Goal: Obtain resource: Obtain resource

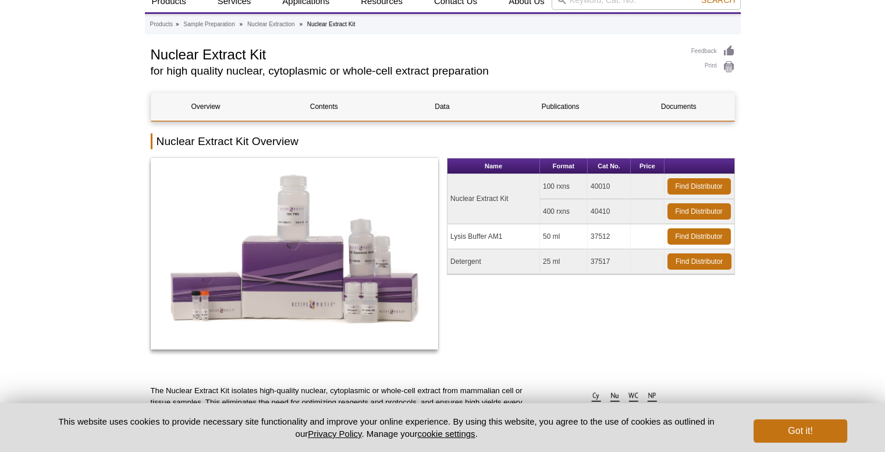
scroll to position [54, 0]
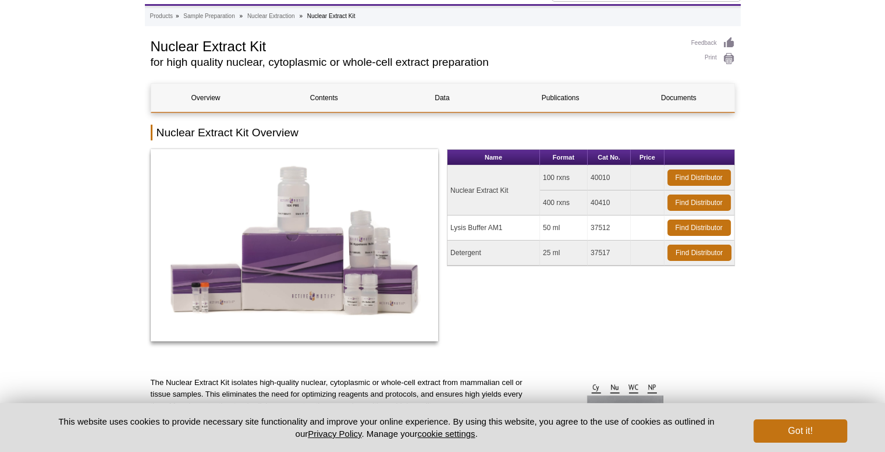
drag, startPoint x: 0, startPoint y: 0, endPoint x: 65, endPoint y: 215, distance: 225.0
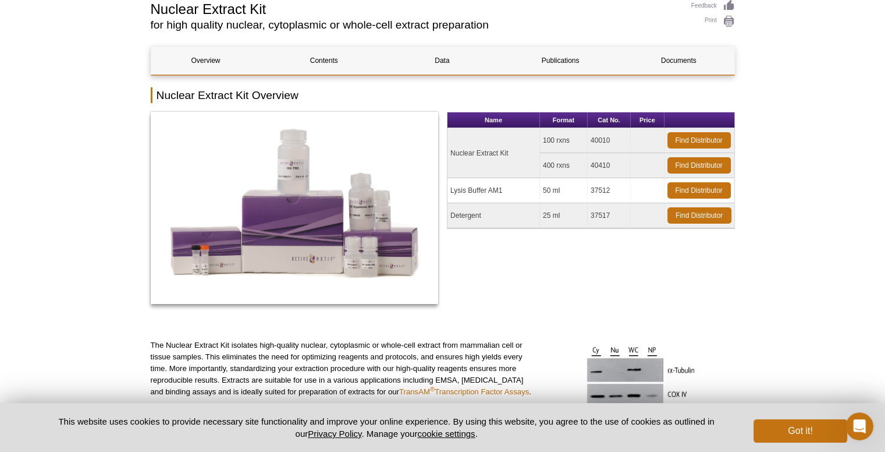
scroll to position [92, 0]
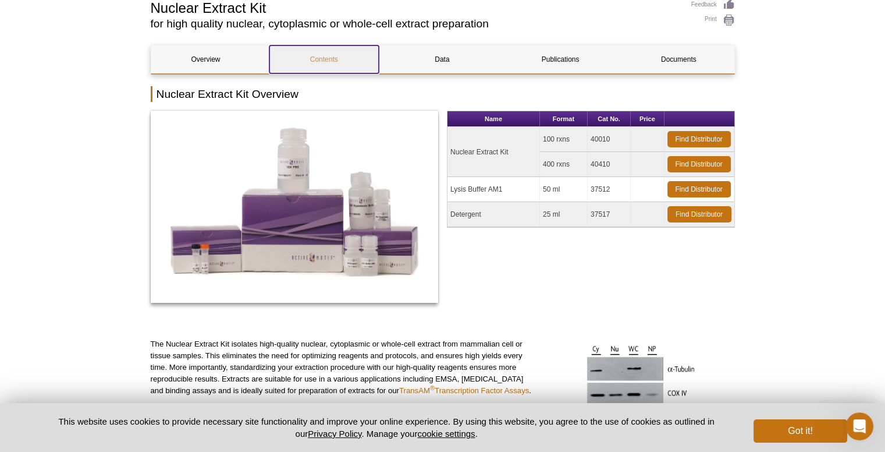
click at [311, 54] on link "Contents" at bounding box center [324, 59] width 109 height 28
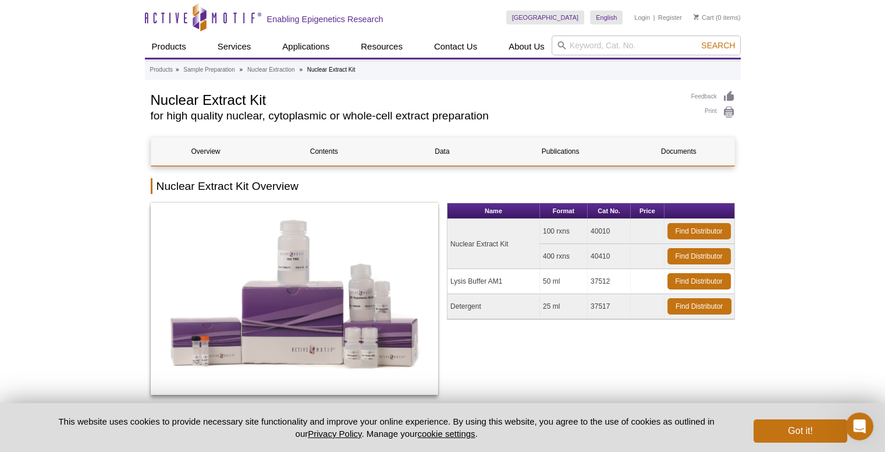
scroll to position [92, 0]
click at [342, 157] on link "Contents" at bounding box center [324, 151] width 109 height 28
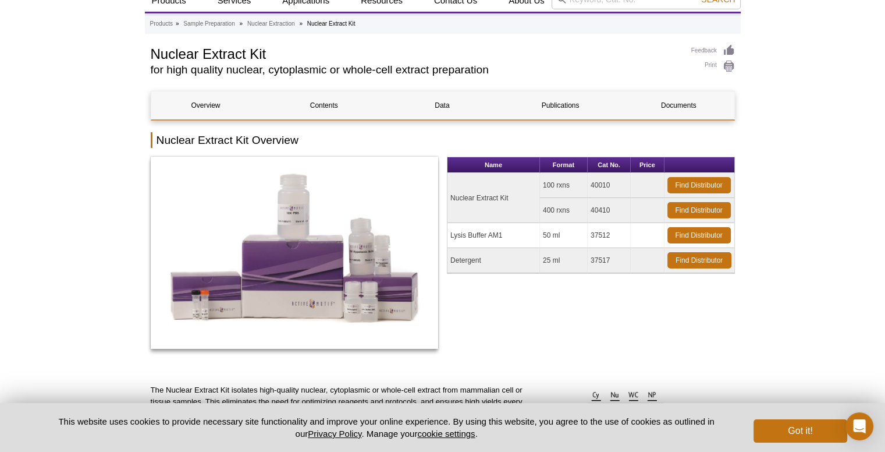
scroll to position [19, 0]
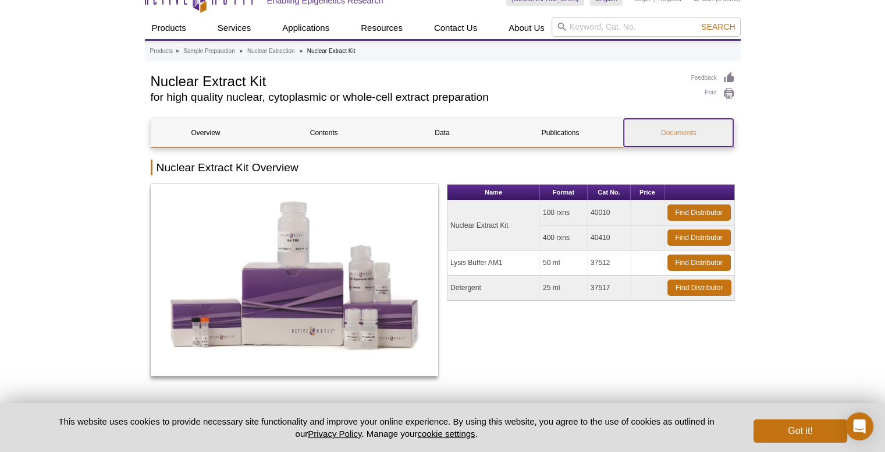
click at [680, 132] on link "Documents" at bounding box center [678, 133] width 109 height 28
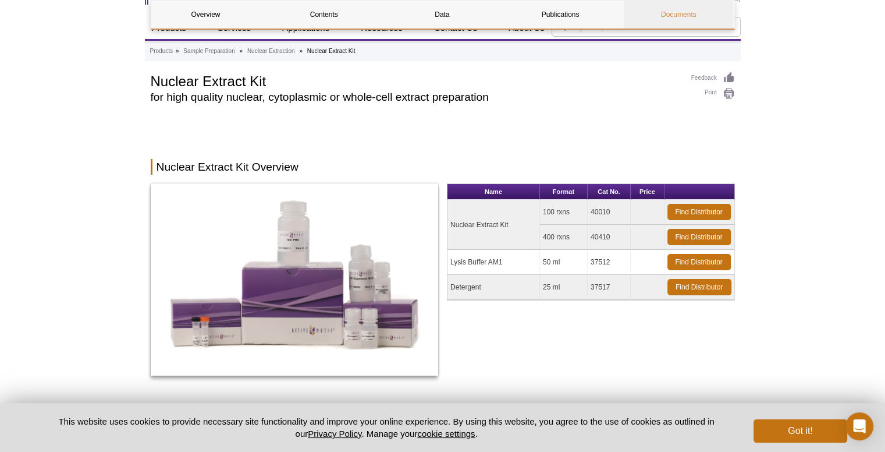
scroll to position [2110, 0]
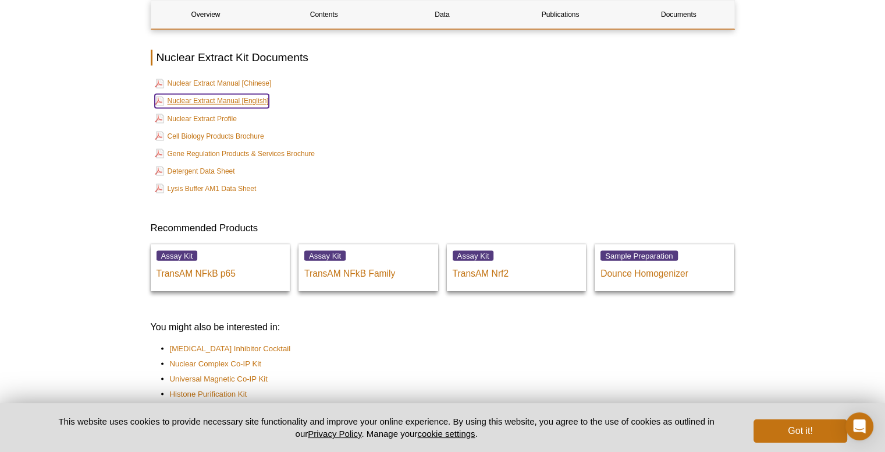
click at [225, 94] on link "Nuclear Extract Manual [English]" at bounding box center [212, 101] width 114 height 14
